Goal: Task Accomplishment & Management: Manage account settings

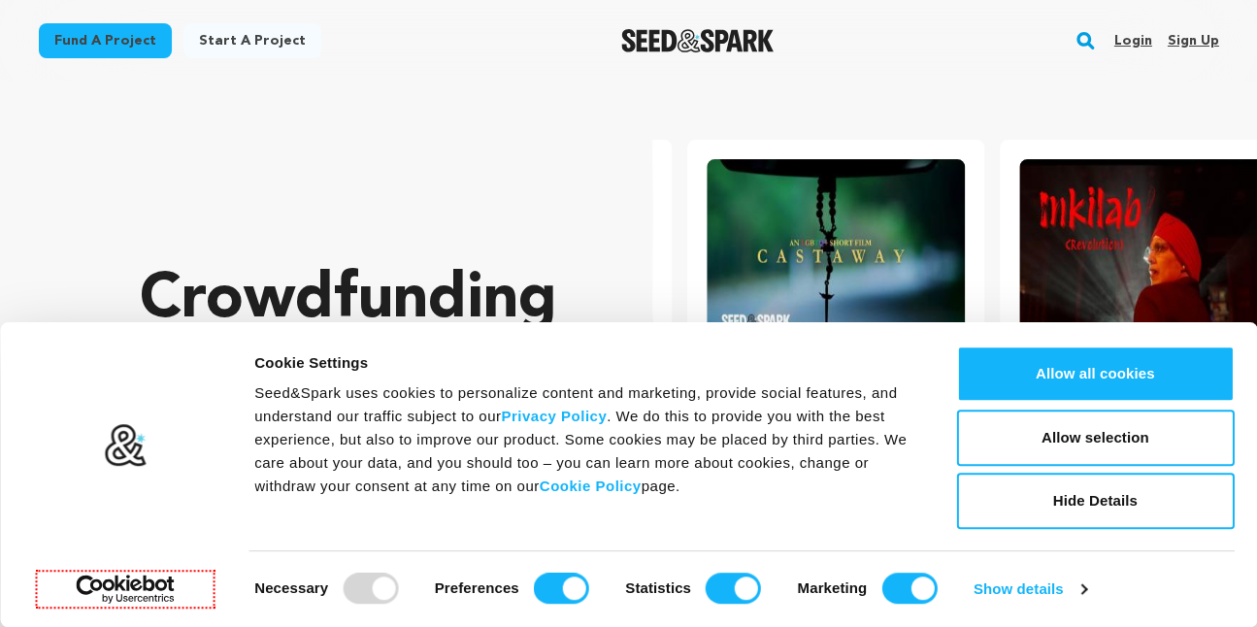
scroll to position [0, 327]
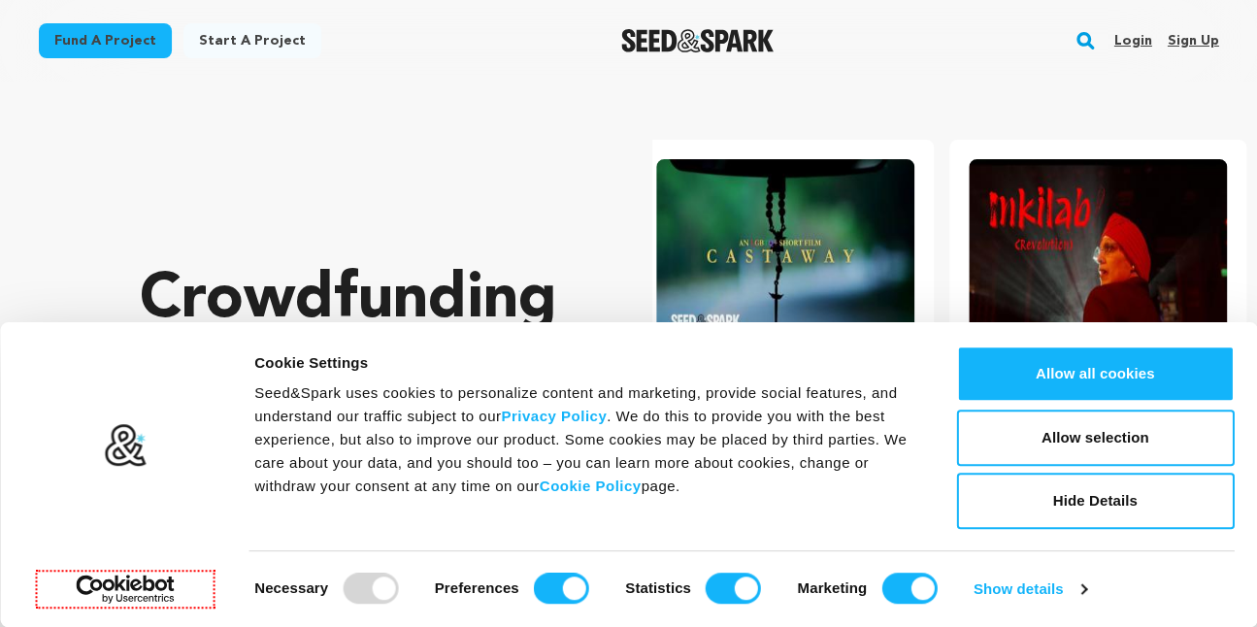
click at [1194, 43] on link "Sign up" at bounding box center [1192, 40] width 51 height 31
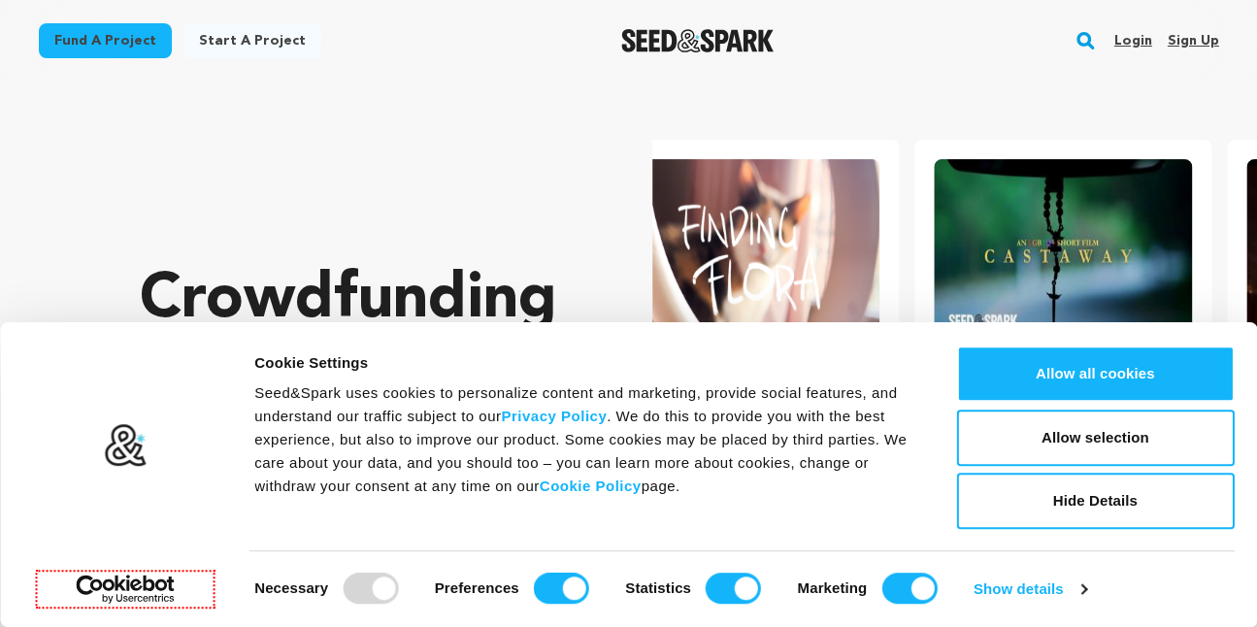
scroll to position [0, 0]
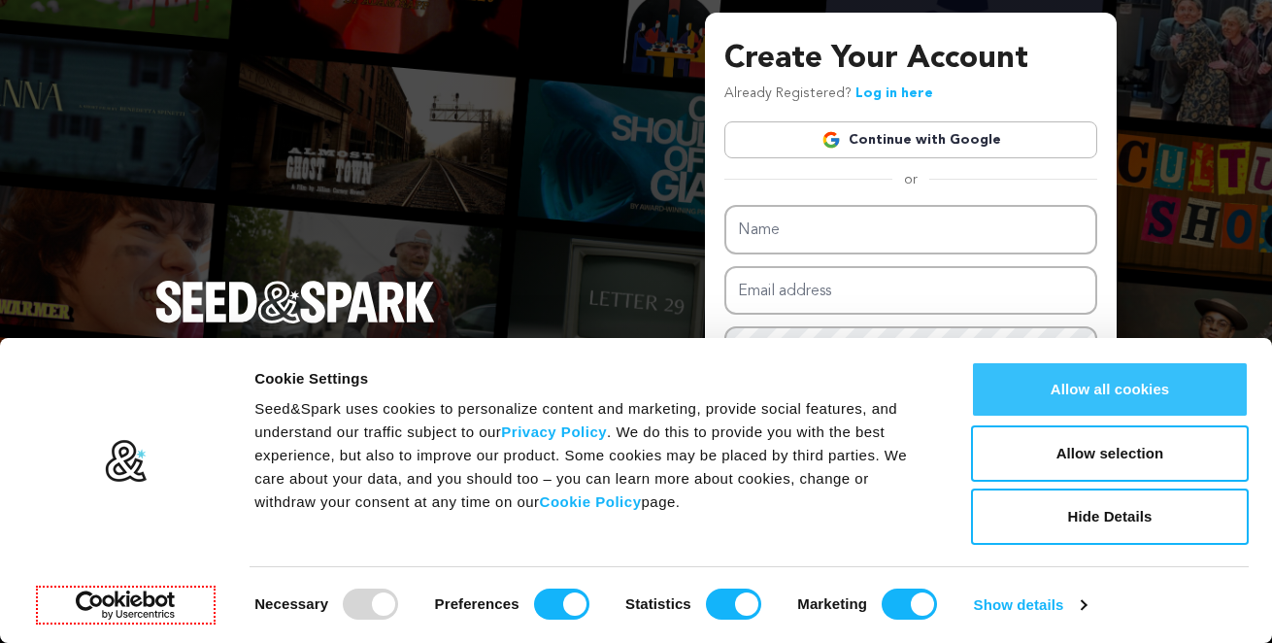
click at [1114, 397] on button "Allow all cookies" at bounding box center [1110, 389] width 278 height 56
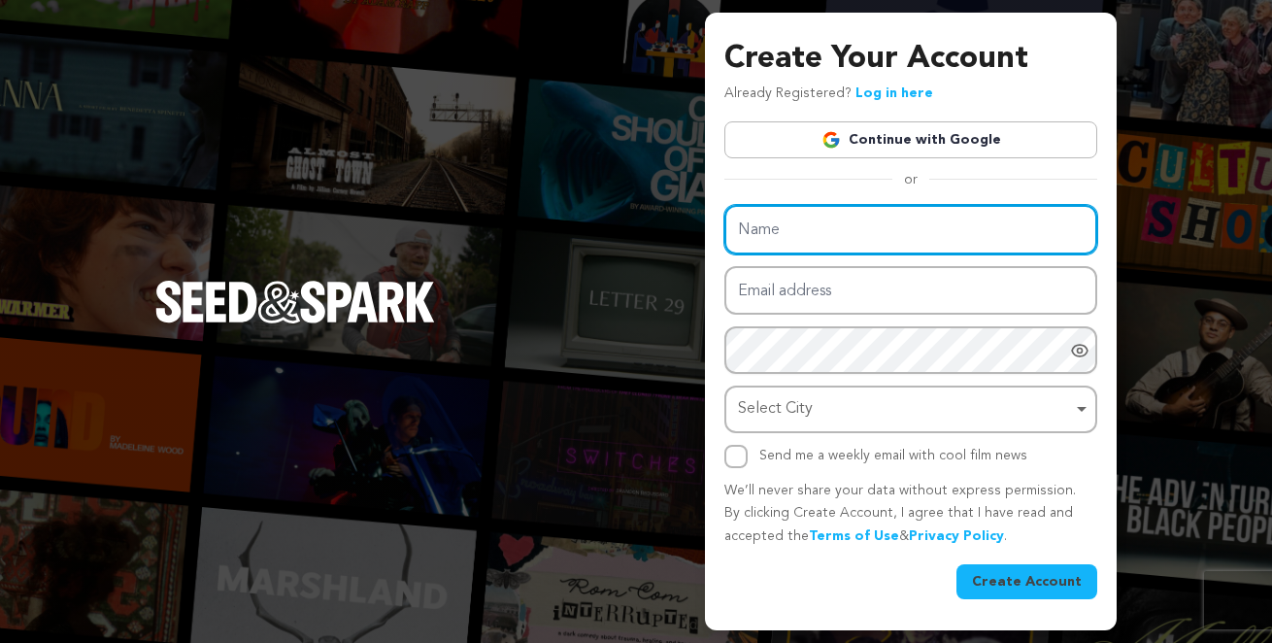
click at [795, 233] on input "Name" at bounding box center [910, 230] width 373 height 50
paste input "GovtResult Portal"
type input "GovtResult Portal"
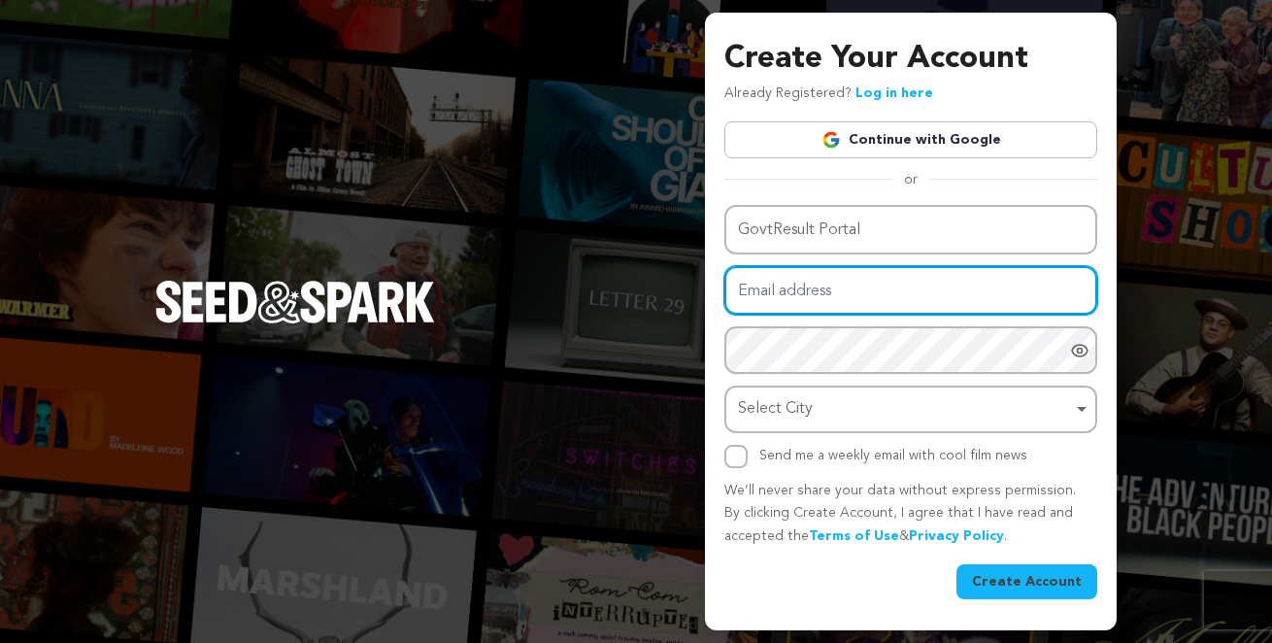
paste input "govtresultp@gmail.com"
type input "govtresultp@gmail.com"
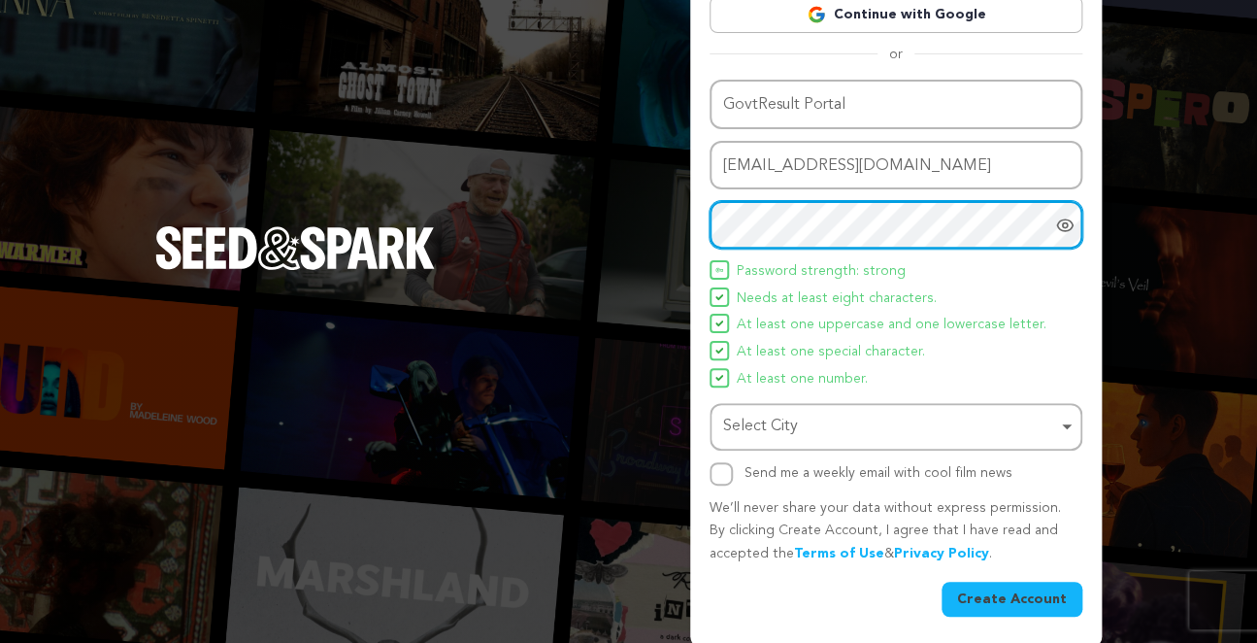
scroll to position [116, 0]
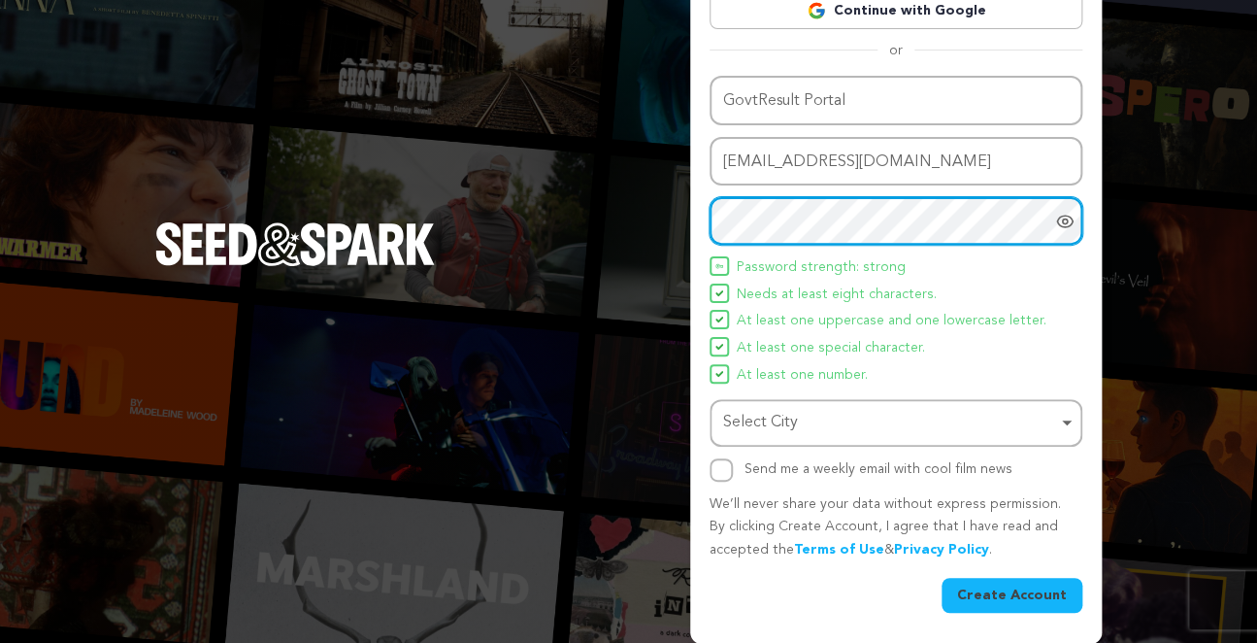
click at [815, 424] on div "Select City Remove item" at bounding box center [890, 423] width 334 height 28
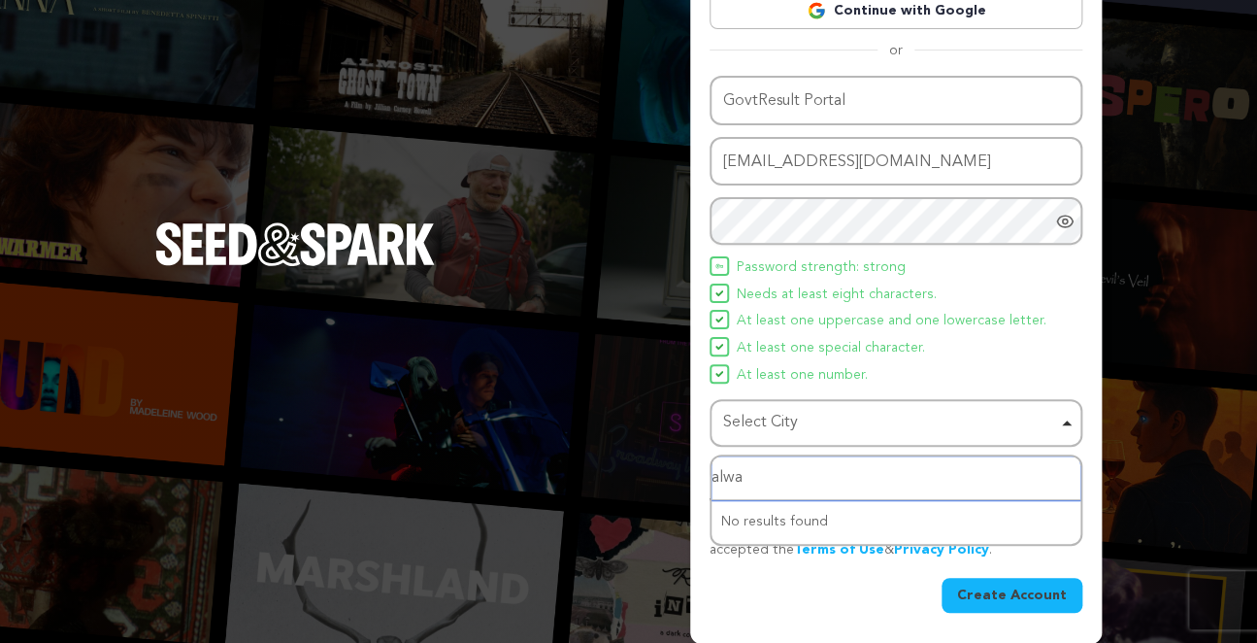
type input "alwar"
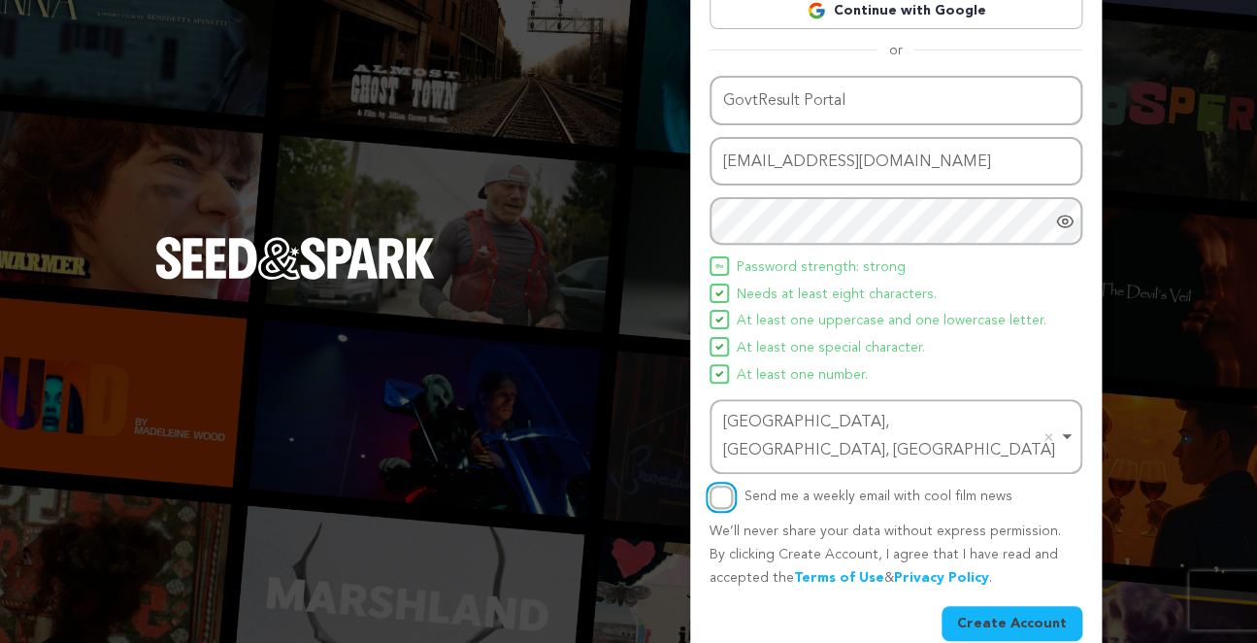
click at [722, 485] on input "Send me a weekly email with cool film news" at bounding box center [721, 496] width 23 height 23
checkbox input "true"
click at [1005, 606] on button "Create Account" at bounding box center [1011, 623] width 141 height 35
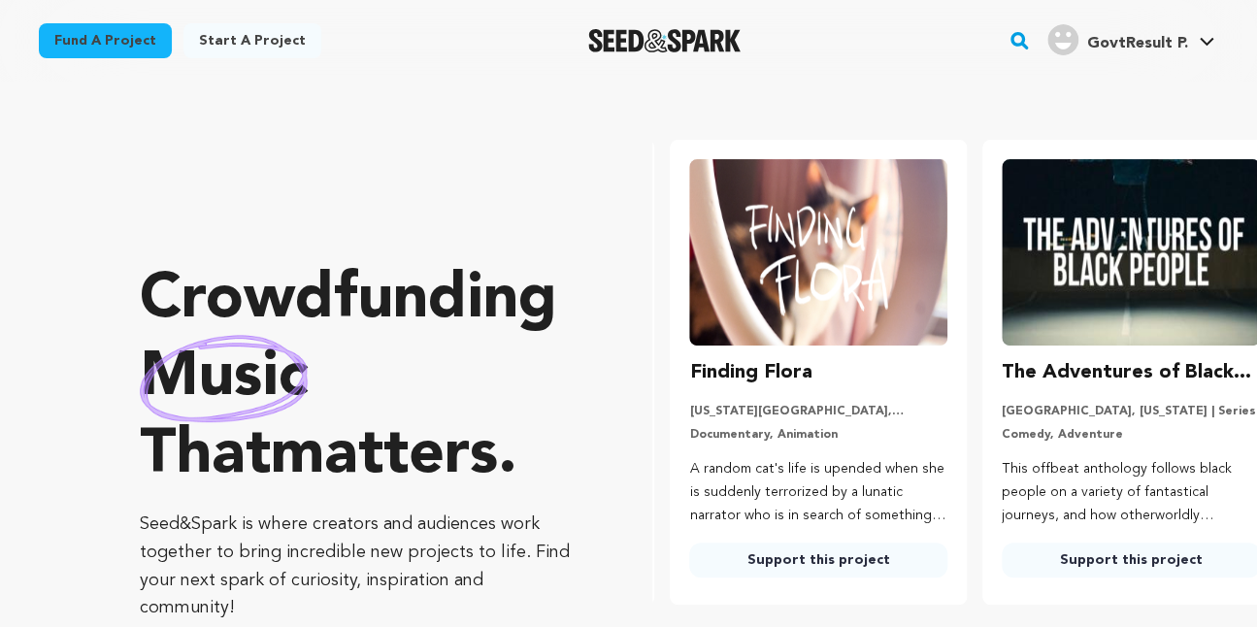
scroll to position [0, 327]
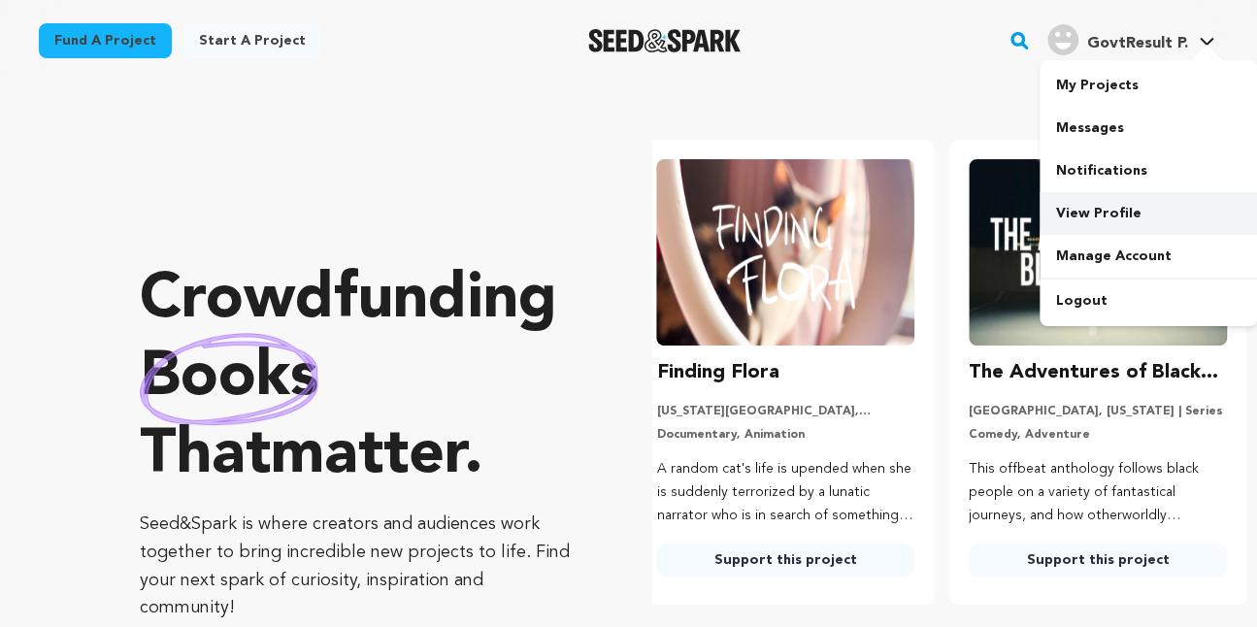
click at [1082, 214] on link "View Profile" at bounding box center [1148, 213] width 217 height 43
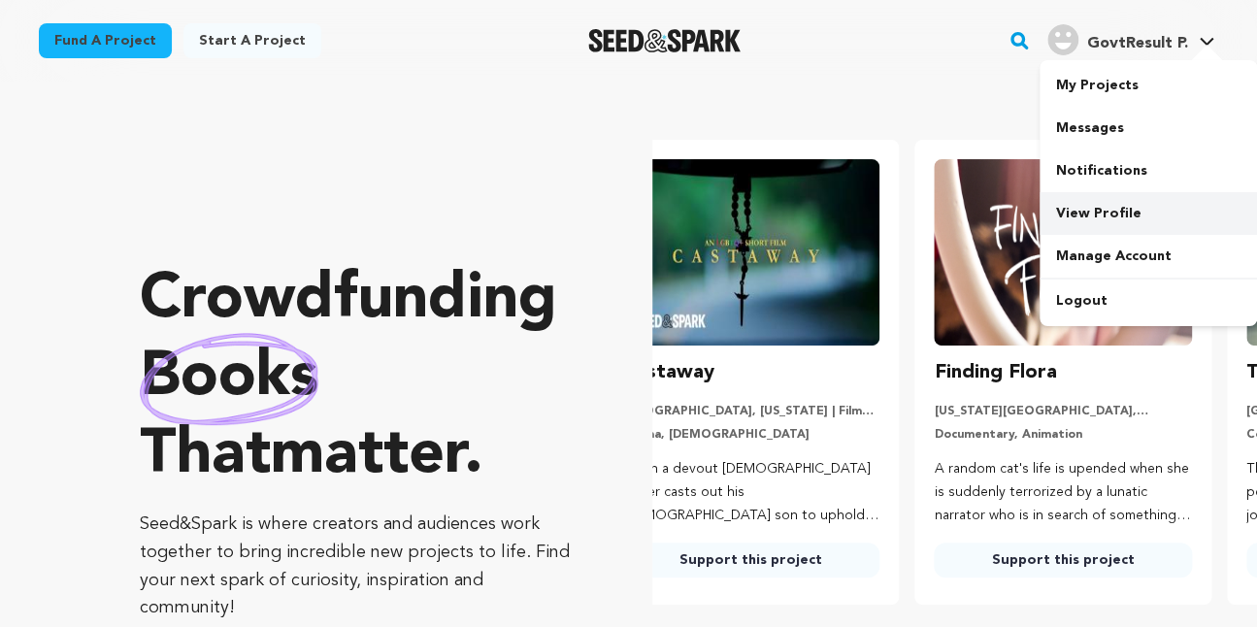
scroll to position [0, 0]
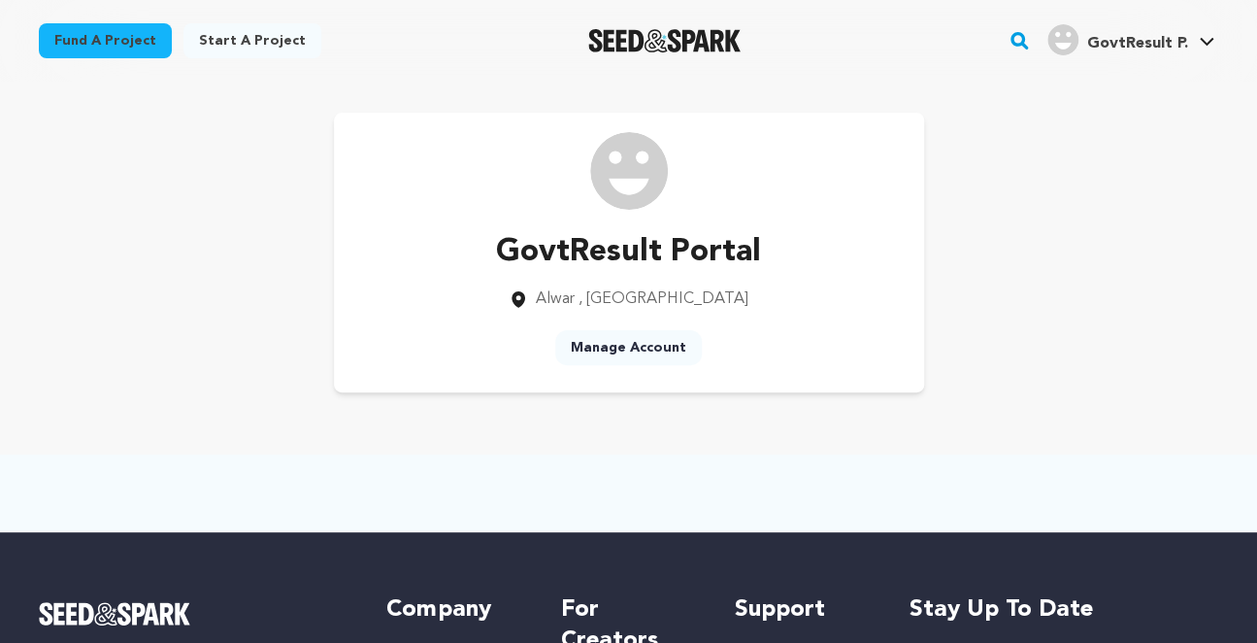
click at [607, 351] on link "Manage Account" at bounding box center [628, 347] width 147 height 35
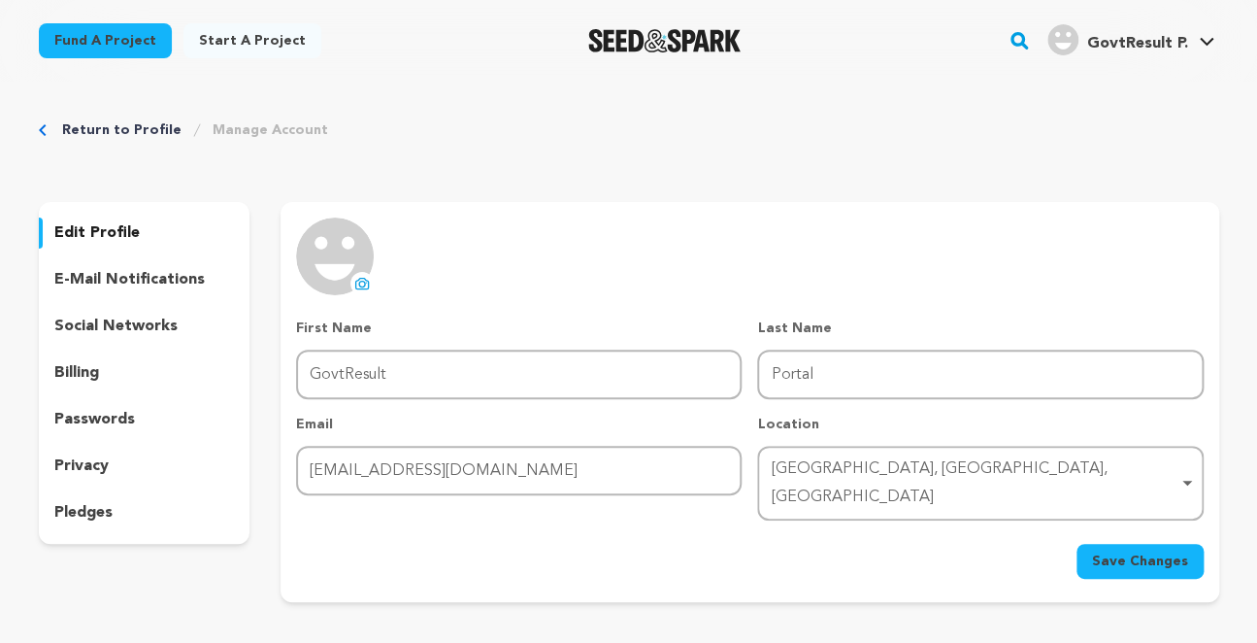
click at [356, 284] on icon at bounding box center [362, 283] width 13 height 11
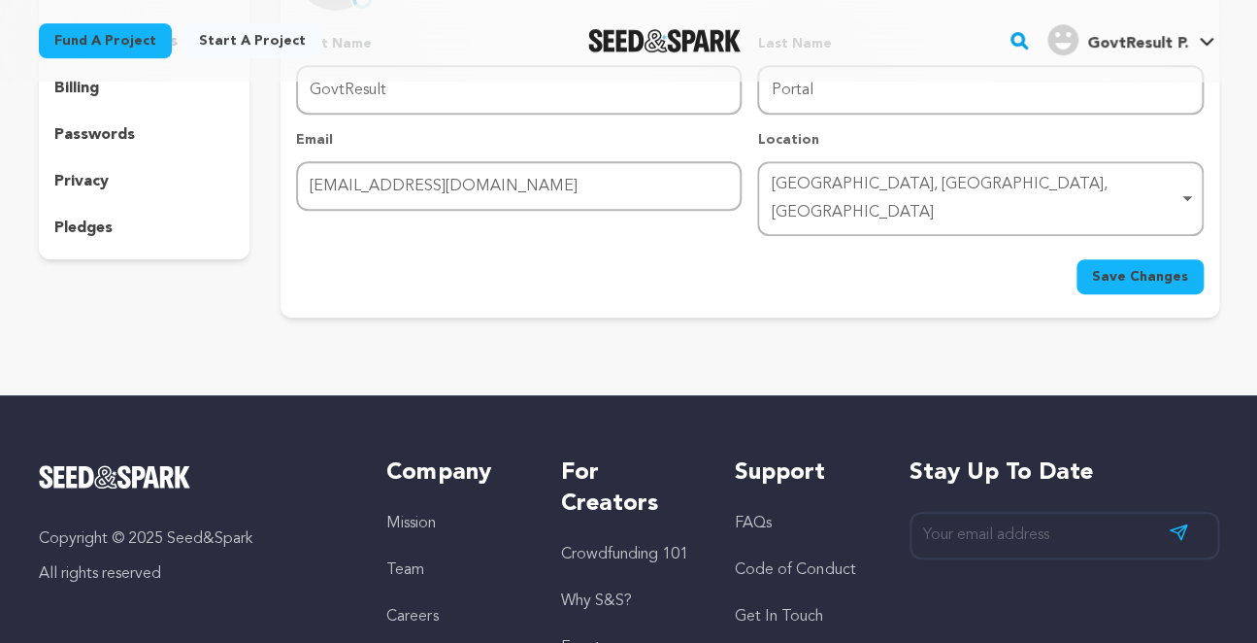
scroll to position [291, 0]
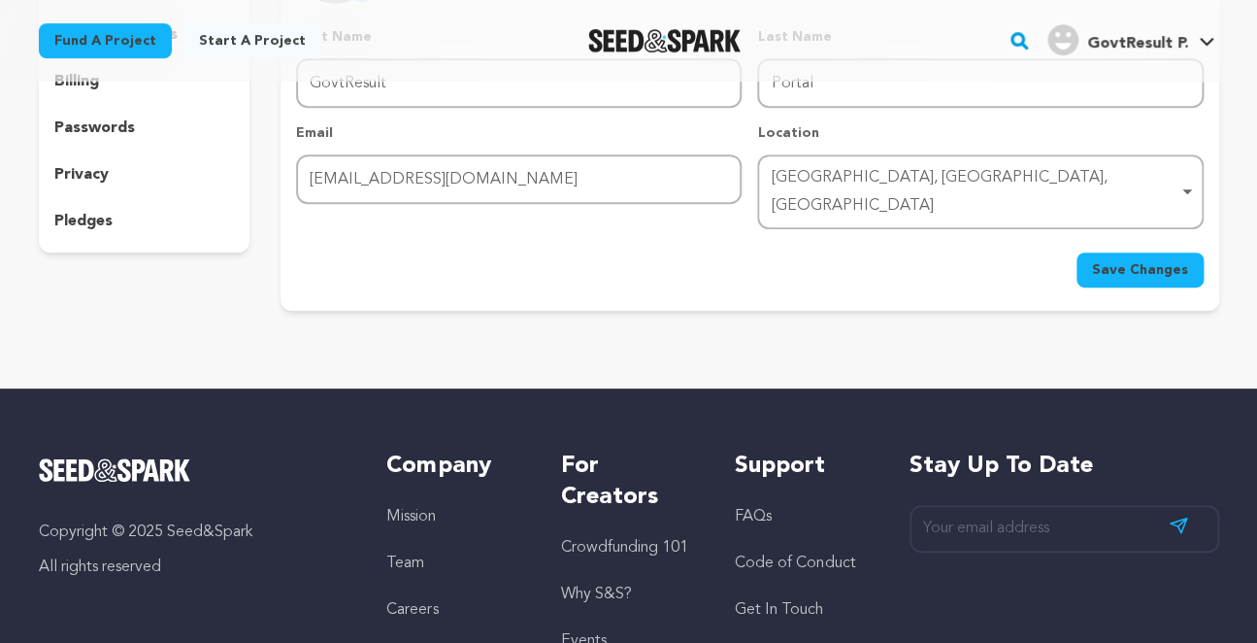
click at [1110, 260] on span "Save Changes" at bounding box center [1140, 269] width 96 height 19
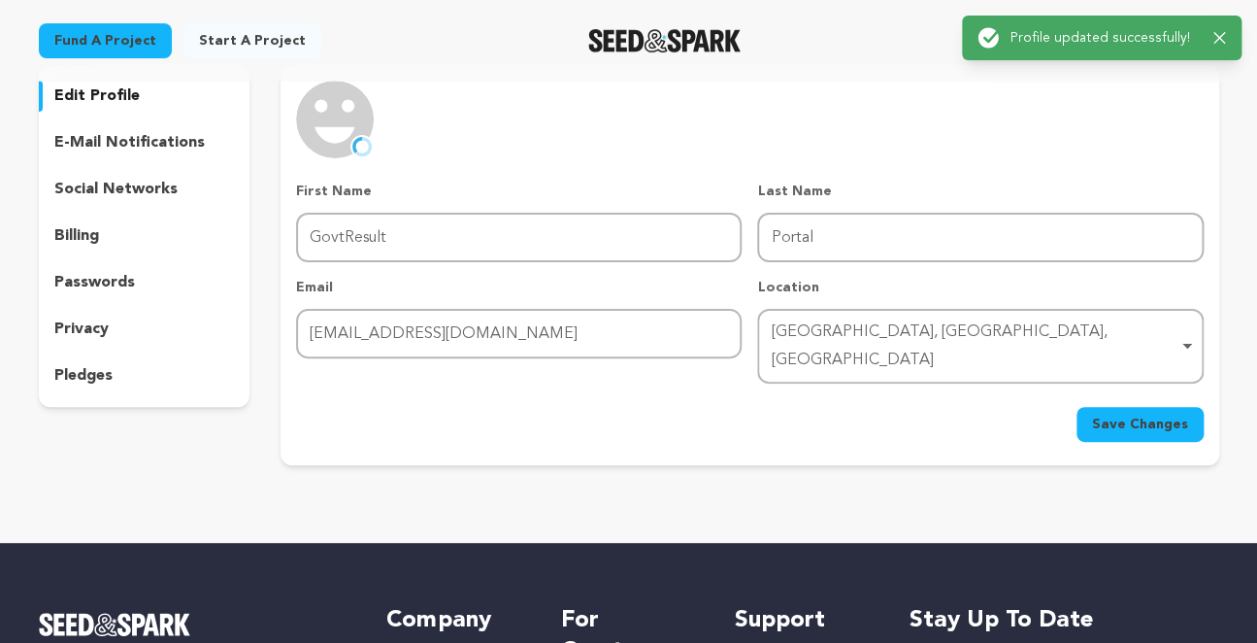
scroll to position [97, 0]
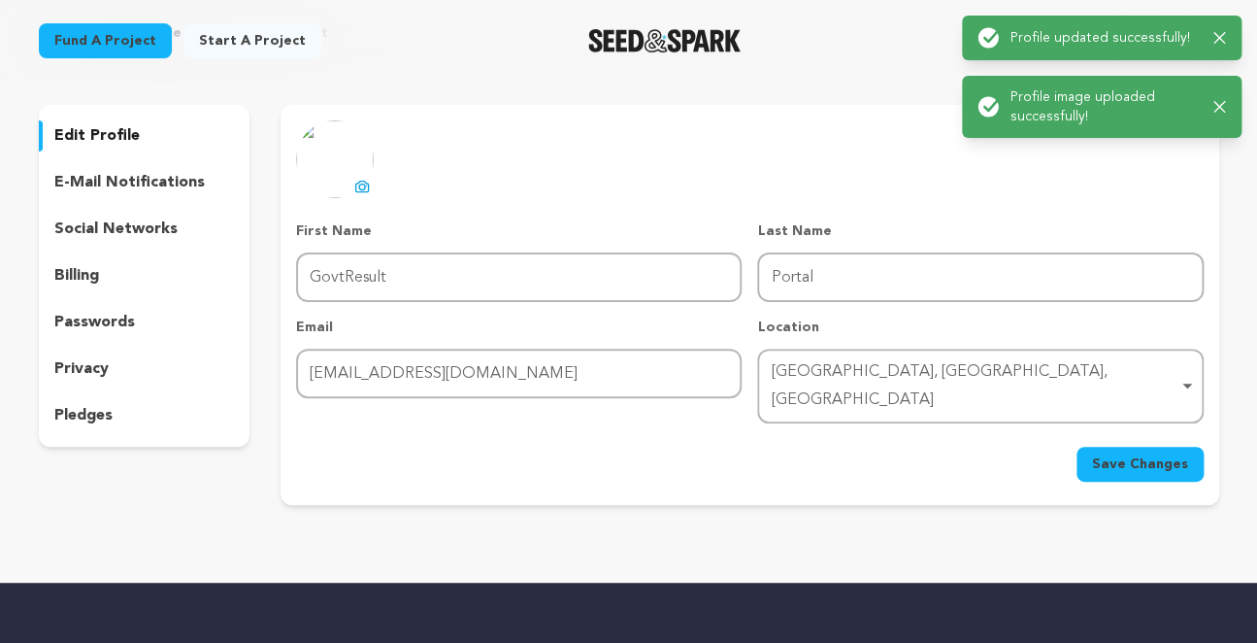
click at [94, 231] on p "social networks" at bounding box center [115, 228] width 123 height 23
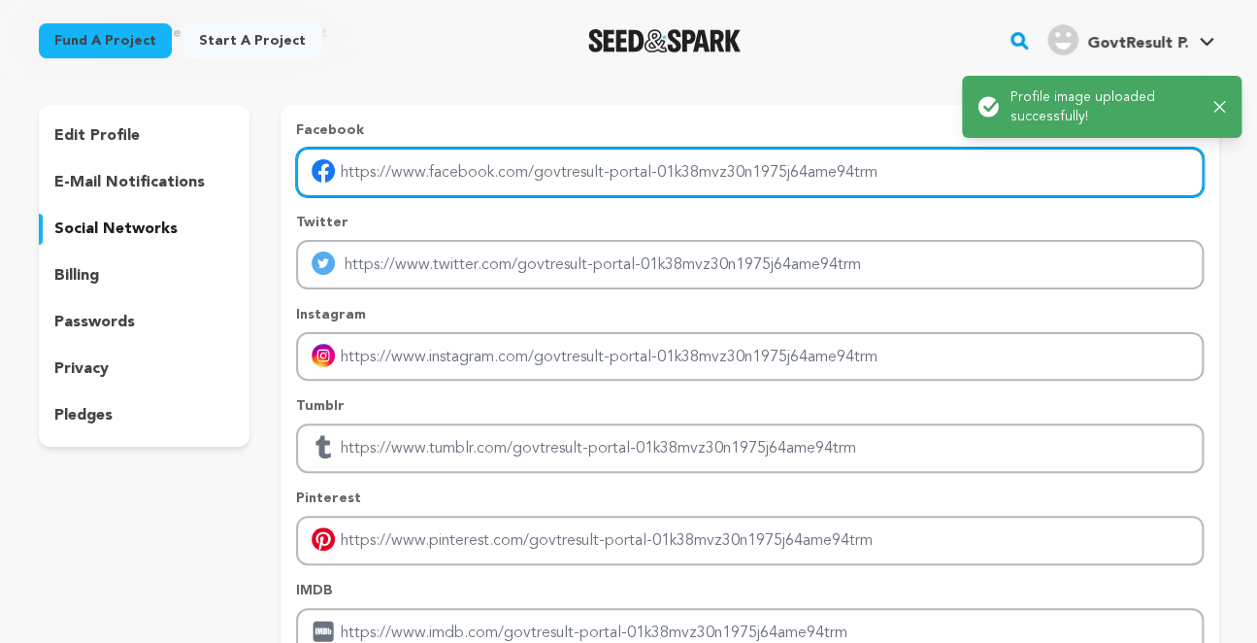
click at [400, 164] on input "Enter facebook profile link" at bounding box center [749, 173] width 907 height 50
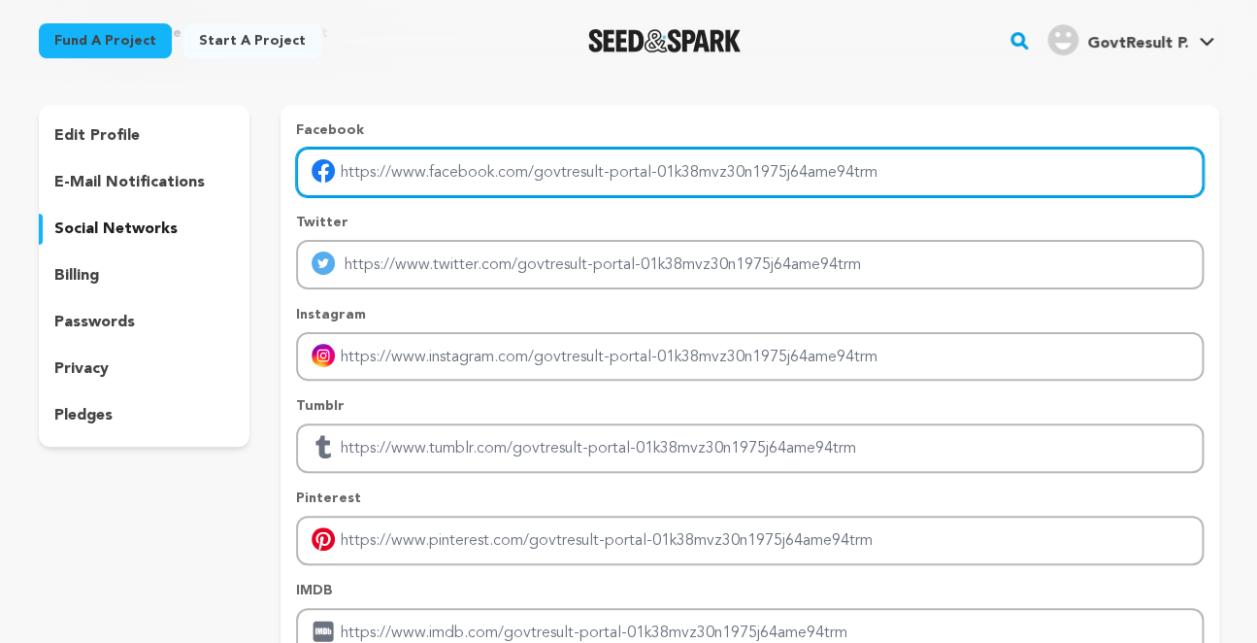
paste input "https://www.facebook.com/profile.php?id=61578095103812"
type input "https://www.facebook.com/profile.php?id=61578095103812"
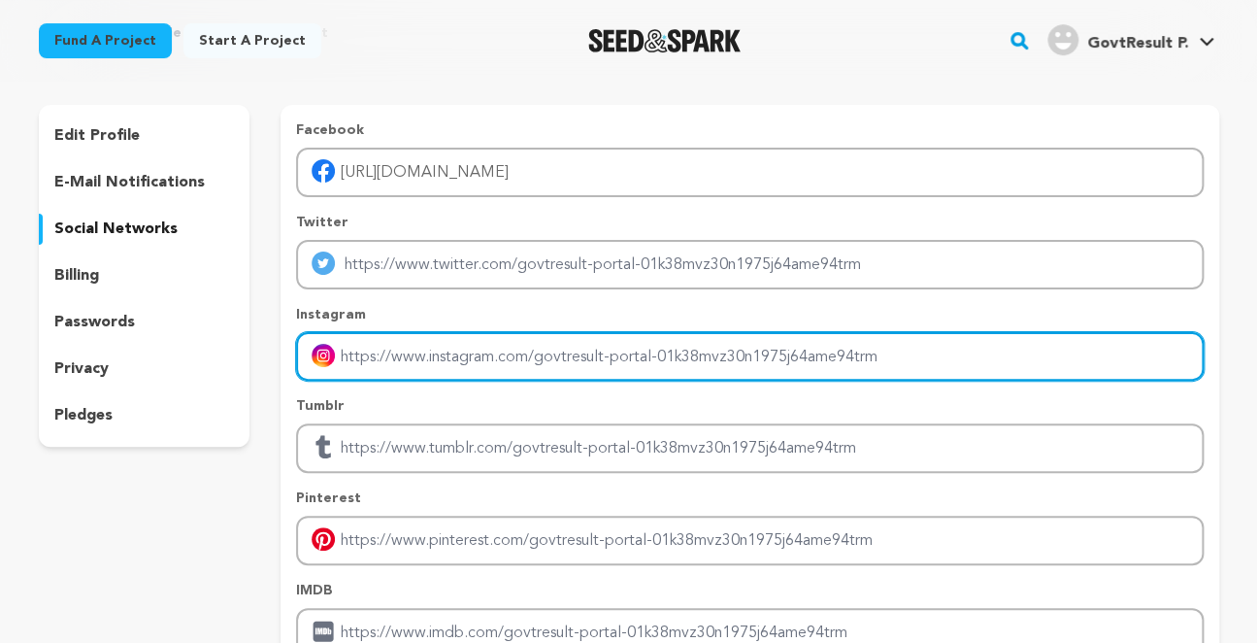
click at [419, 349] on input "Enter instagram handle link" at bounding box center [749, 357] width 907 height 50
paste input "https://www.instagram.com/govtresultportal/"
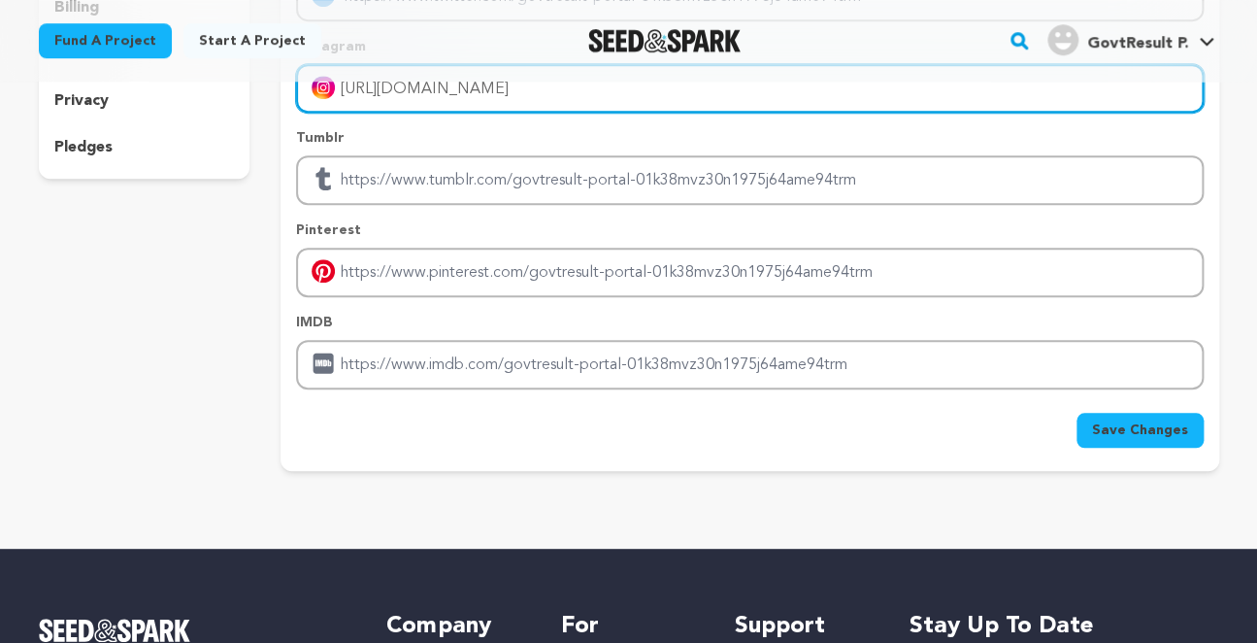
scroll to position [388, 0]
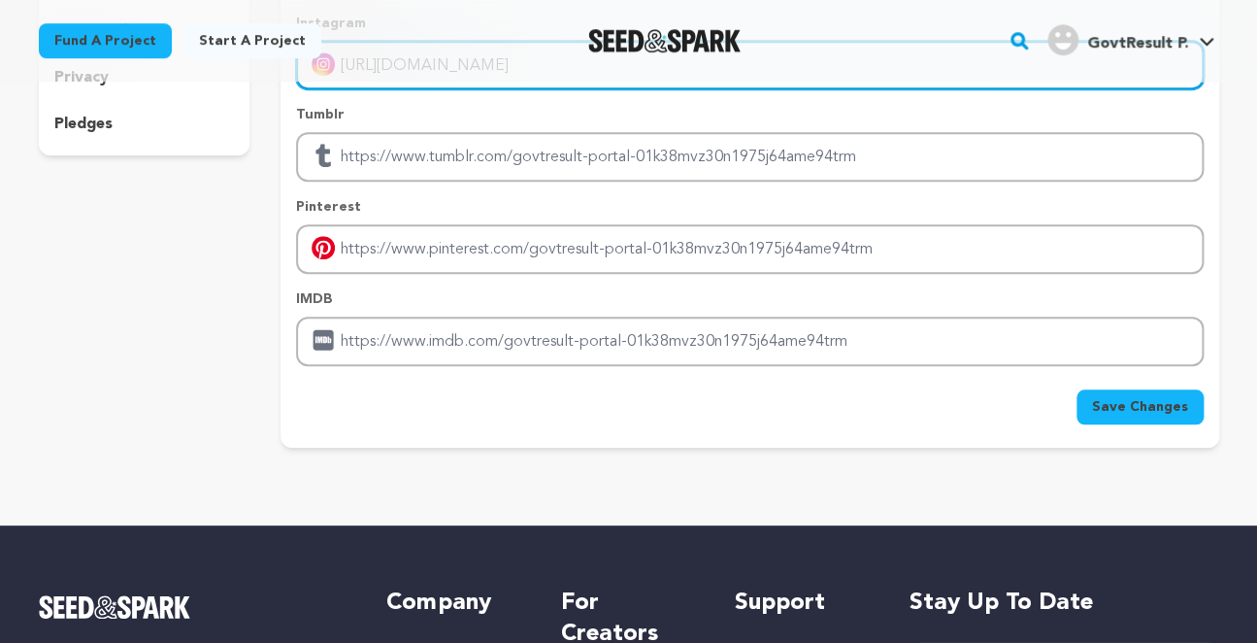
type input "https://www.instagram.com/govtresultportal/"
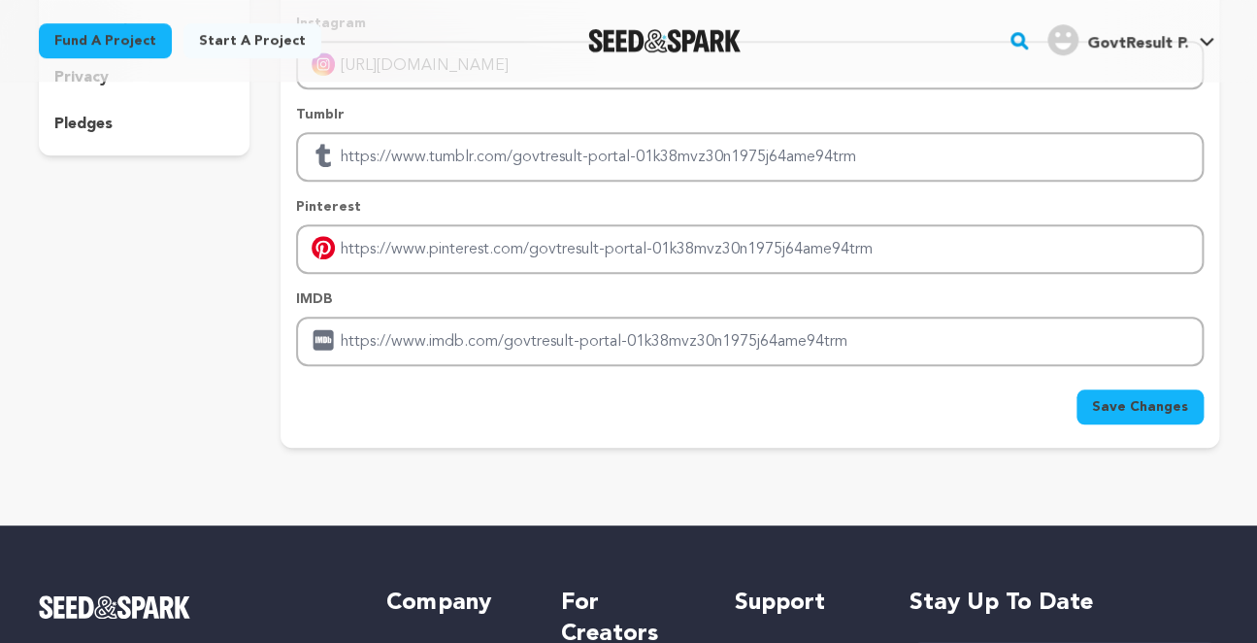
click at [1133, 397] on span "Save Changes" at bounding box center [1140, 406] width 96 height 19
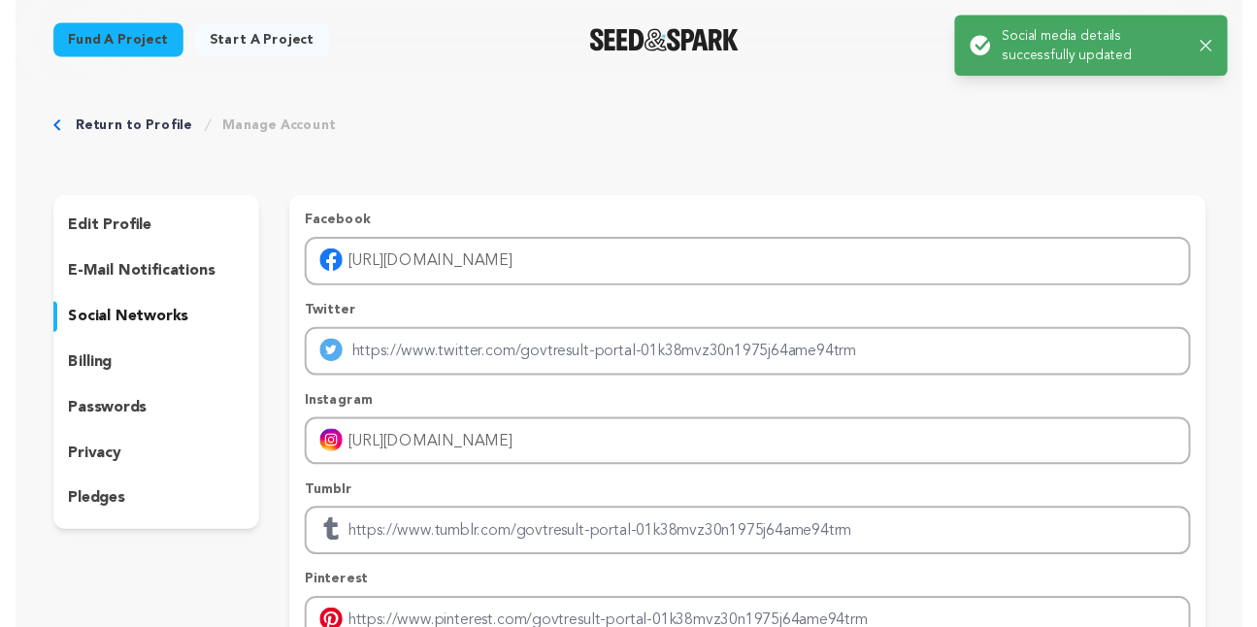
scroll to position [0, 0]
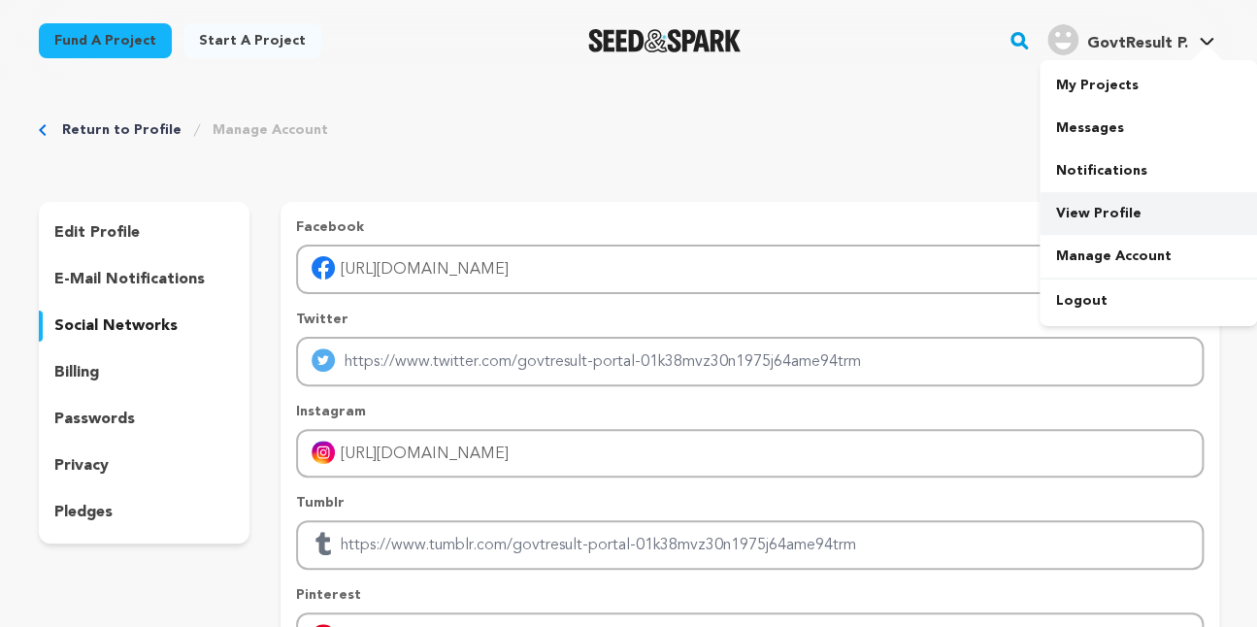
click at [1091, 216] on link "View Profile" at bounding box center [1148, 213] width 217 height 43
